Goal: Book appointment/travel/reservation

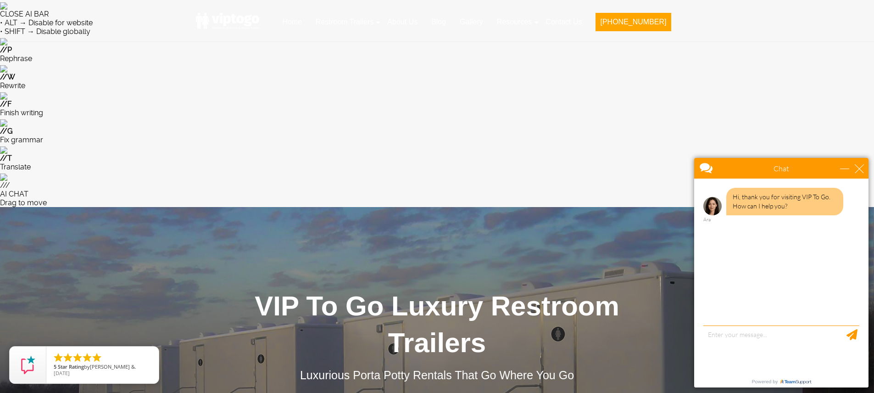
type input "Kerhonkson, [GEOGRAPHIC_DATA] 12446, [GEOGRAPHIC_DATA]"
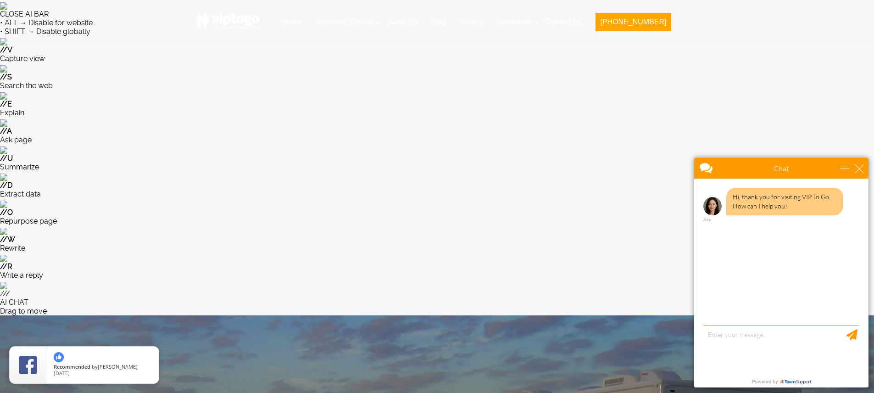
type input "[DATE]"
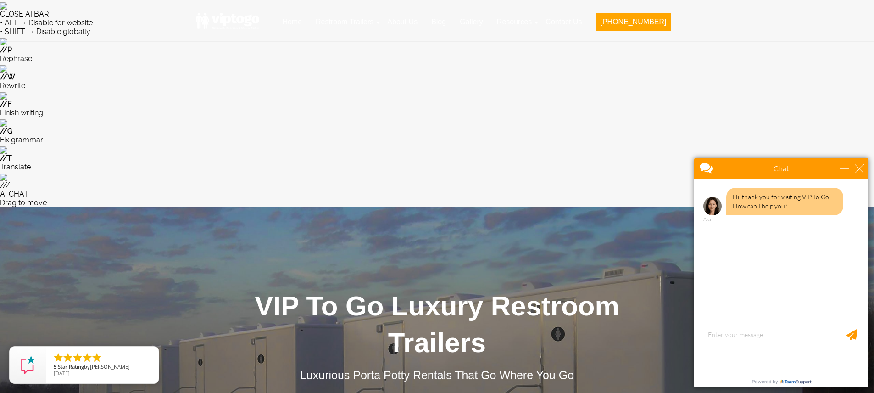
type input "[DATE]"
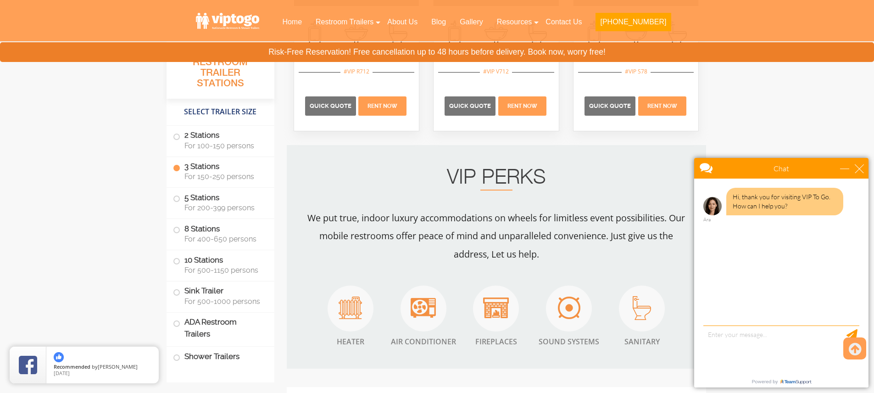
scroll to position [980, 0]
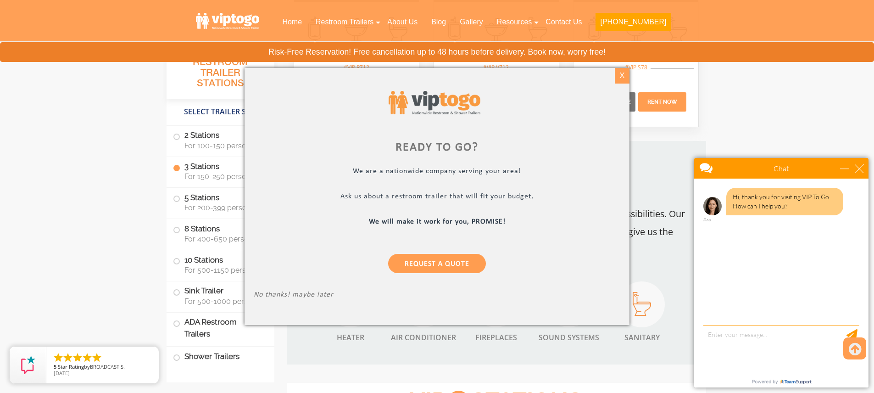
type input "170"
click at [626, 77] on div "X" at bounding box center [622, 76] width 14 height 16
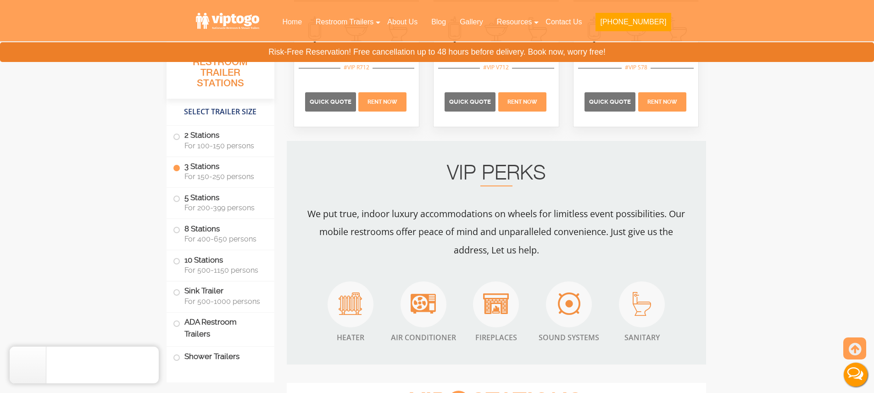
scroll to position [0, 0]
